Goal: Task Accomplishment & Management: Complete application form

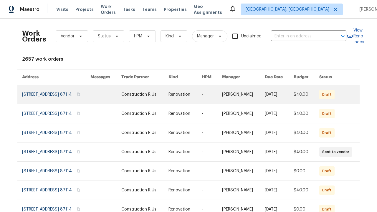
click at [189, 96] on link at bounding box center [185, 94] width 33 height 19
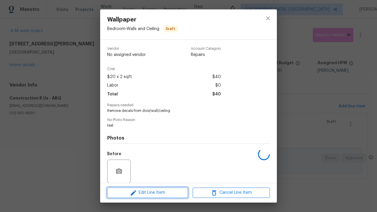
click at [148, 193] on span "Edit Line Item" at bounding box center [147, 192] width 77 height 7
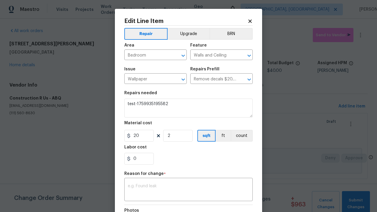
type textarea "Remove decals from door/wall/ceiling"
type textarea "test-1759935195582"
checkbox input "true"
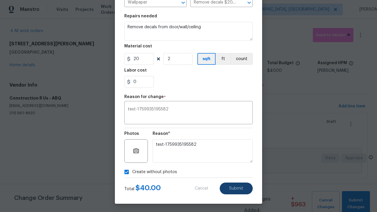
scroll to position [78, 0]
